Goal: Information Seeking & Learning: Learn about a topic

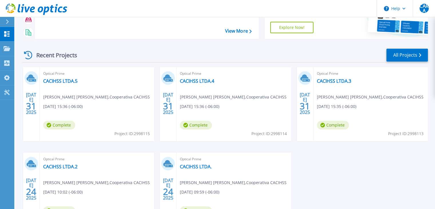
scroll to position [108, 0]
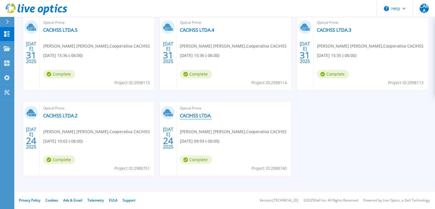
click at [197, 117] on link "CACIHSS LTDA." at bounding box center [196, 116] width 32 height 6
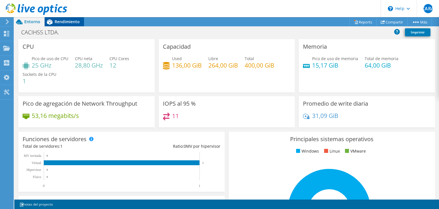
click at [74, 22] on span "Rendimiento" at bounding box center [67, 21] width 25 height 5
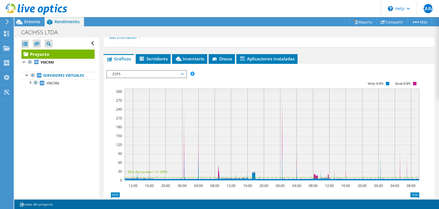
scroll to position [64, 0]
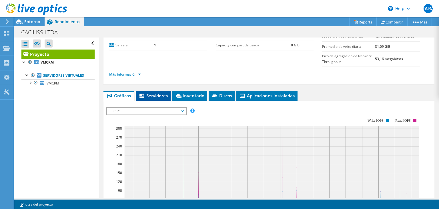
click at [159, 95] on span "Servidores" at bounding box center [153, 96] width 29 height 6
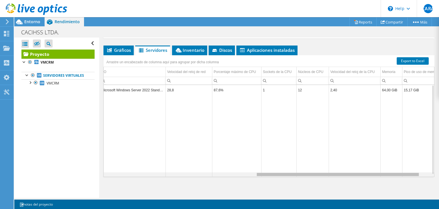
scroll to position [0, 274]
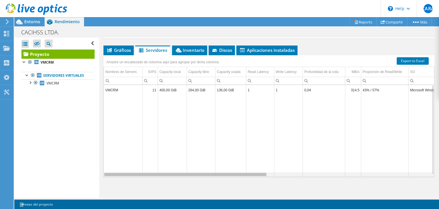
drag, startPoint x: 235, startPoint y: 174, endPoint x: 137, endPoint y: 168, distance: 98.3
click at [137, 168] on body "CARA Usuario final Carlos Alejandro Rodriguez Amador carlos.rodriguez@cacihss.h…" at bounding box center [219, 104] width 439 height 209
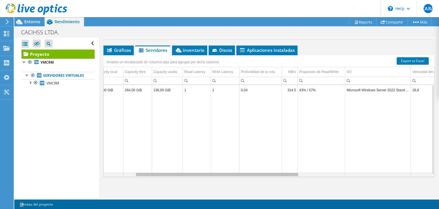
drag, startPoint x: 208, startPoint y: 173, endPoint x: 233, endPoint y: 168, distance: 24.8
click at [233, 168] on body "CARA Usuario final Carlos Alejandro Rodriguez Amador carlos.rodriguez@cacihss.h…" at bounding box center [219, 104] width 439 height 209
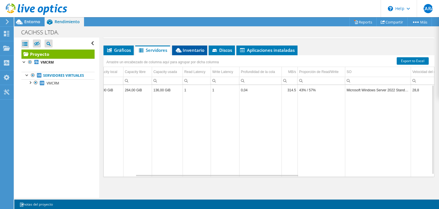
click at [190, 49] on span "Inventario" at bounding box center [189, 50] width 29 height 6
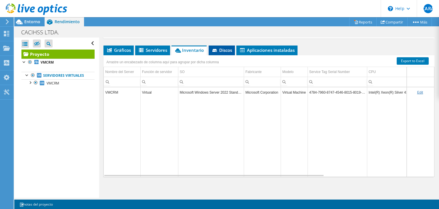
click at [220, 49] on span "Discos" at bounding box center [222, 50] width 21 height 6
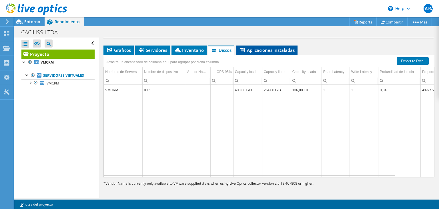
click at [244, 48] on icon at bounding box center [242, 50] width 5 height 4
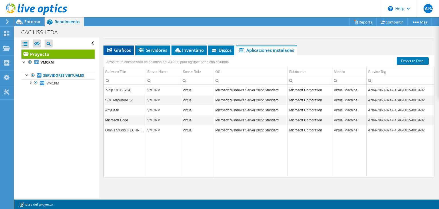
click at [117, 48] on span "Gráficos" at bounding box center [118, 50] width 25 height 6
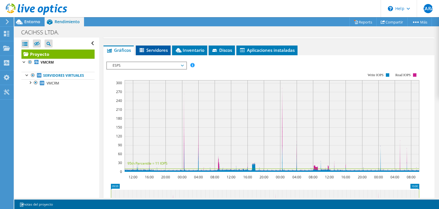
click at [153, 47] on span "Servidores" at bounding box center [153, 50] width 29 height 6
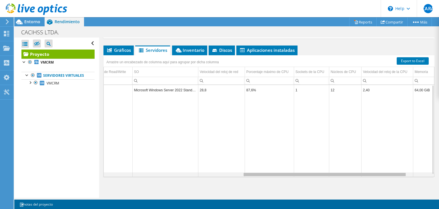
scroll to position [0, 279]
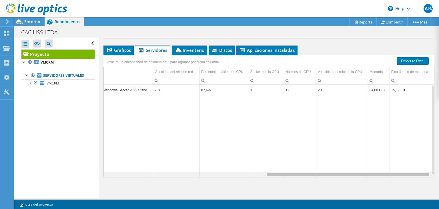
drag, startPoint x: 222, startPoint y: 173, endPoint x: 397, endPoint y: 168, distance: 175.1
click at [397, 168] on body "CARA Usuario final Carlos Alejandro Rodriguez Amador carlos.rodriguez@cacihss.h…" at bounding box center [219, 104] width 439 height 209
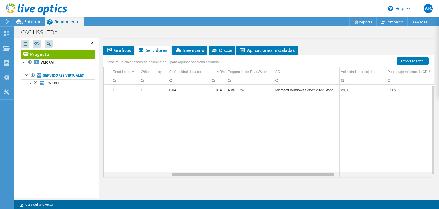
drag, startPoint x: 350, startPoint y: 173, endPoint x: 252, endPoint y: 171, distance: 98.1
click at [252, 171] on body "CARA Usuario final Carlos Alejandro Rodriguez Amador carlos.rodriguez@cacihss.h…" at bounding box center [219, 104] width 439 height 209
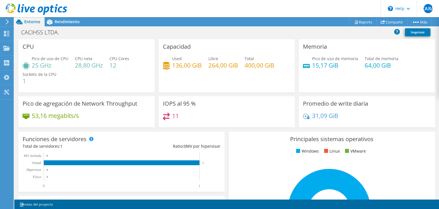
click at [15, 9] on use at bounding box center [36, 8] width 61 height 11
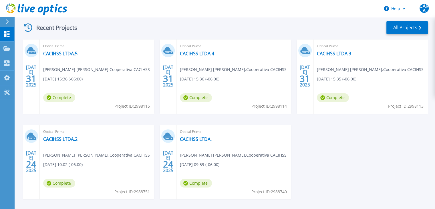
scroll to position [108, 0]
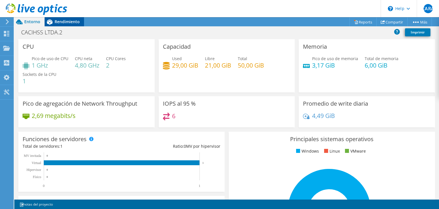
click at [53, 20] on icon at bounding box center [50, 22] width 10 height 10
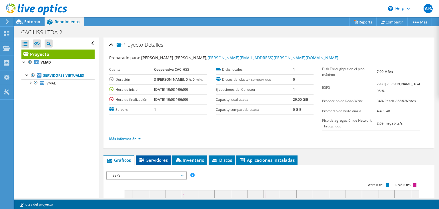
click at [162, 162] on li "Servidores" at bounding box center [153, 160] width 35 height 10
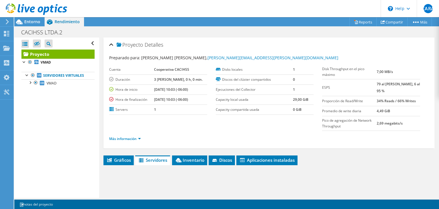
scroll to position [114, 0]
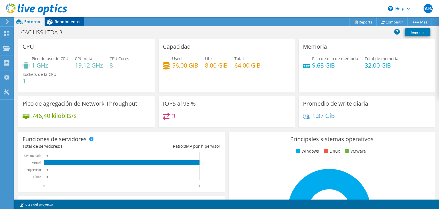
click at [66, 24] on div "Rendimiento" at bounding box center [64, 21] width 39 height 9
